Goal: Transaction & Acquisition: Purchase product/service

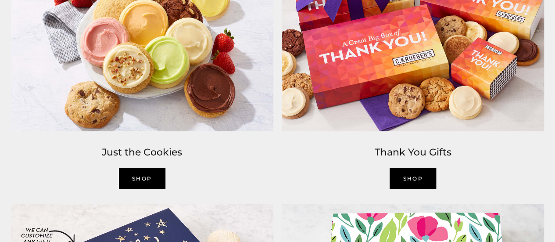
scroll to position [1138, 0]
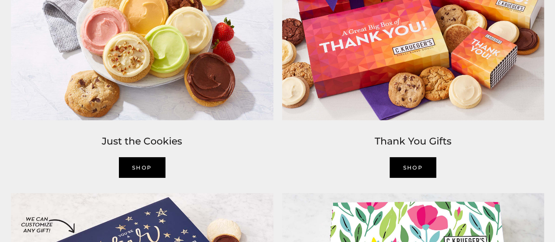
click at [418, 175] on link "Shop" at bounding box center [413, 167] width 47 height 21
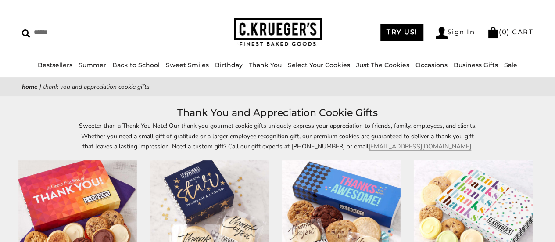
scroll to position [24, 0]
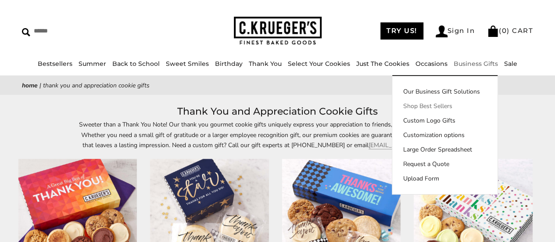
click at [409, 106] on link "Shop Best Sellers" at bounding box center [444, 105] width 105 height 9
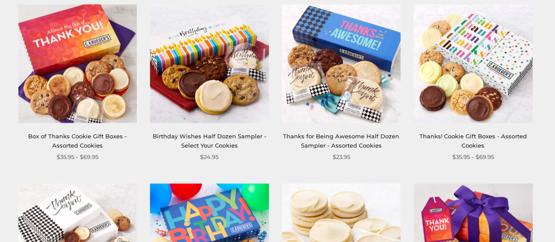
scroll to position [215, 0]
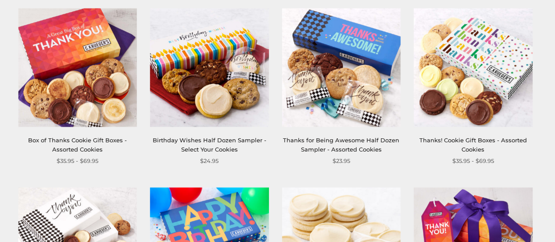
click at [88, 137] on link "Box of Thanks Cookie Gift Boxes - Assorted Cookies" at bounding box center [77, 144] width 99 height 16
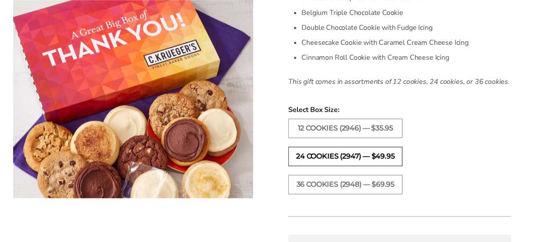
scroll to position [388, 0]
click at [327, 159] on label "24 COOKIES (2947) — $49.95" at bounding box center [345, 155] width 114 height 19
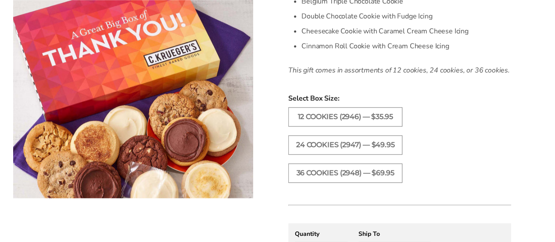
scroll to position [400, 0]
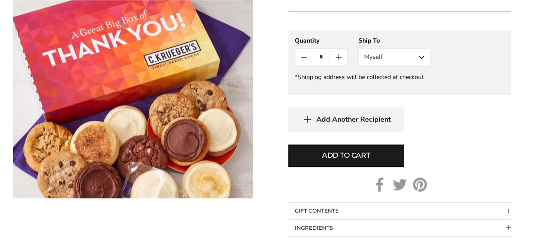
scroll to position [589, 0]
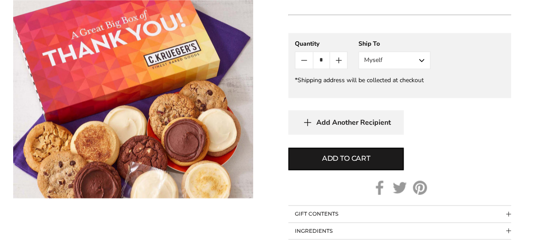
click at [418, 64] on button "Myself" at bounding box center [394, 60] width 72 height 18
click at [399, 90] on button "Other Recipient" at bounding box center [394, 93] width 71 height 16
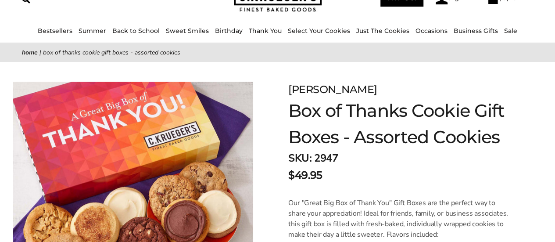
scroll to position [0, 0]
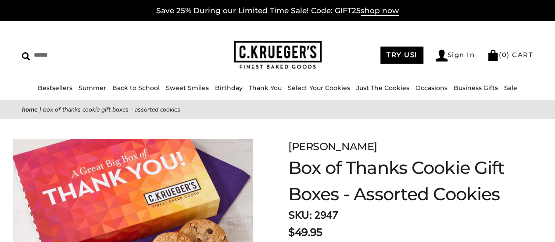
click at [451, 222] on div "SKU: 2947 $49.95" at bounding box center [399, 223] width 223 height 33
